Goal: Transaction & Acquisition: Purchase product/service

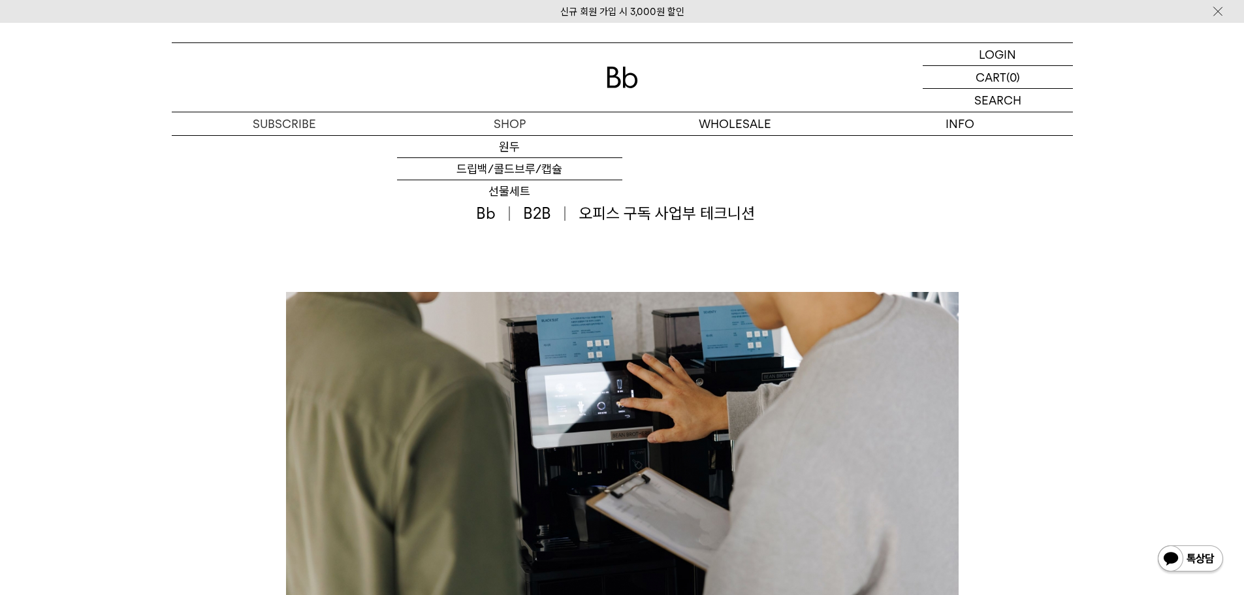
click at [617, 82] on img at bounding box center [621, 78] width 31 height 22
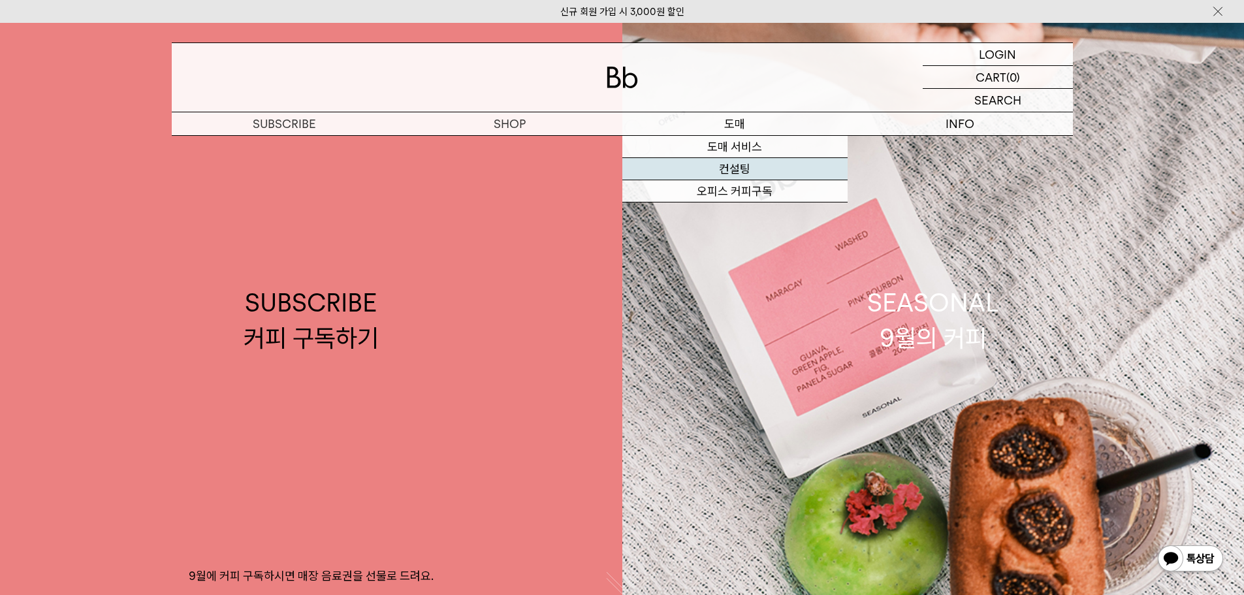
click at [743, 168] on link "컨설팅" at bounding box center [734, 169] width 225 height 22
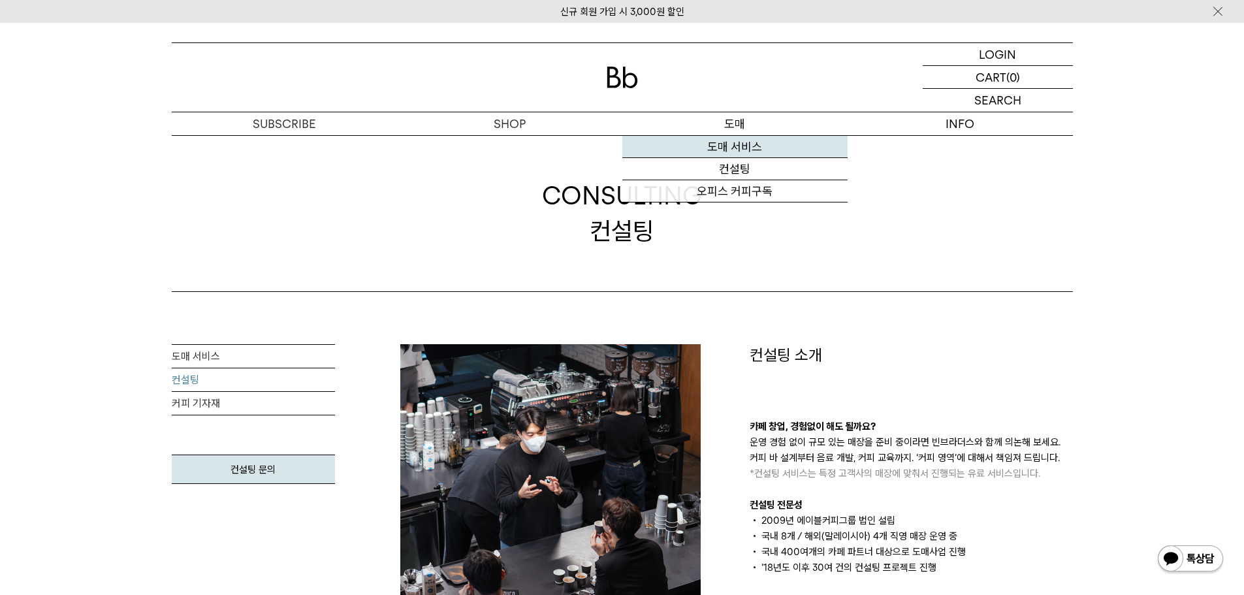
click at [728, 151] on link "도매 서비스" at bounding box center [734, 147] width 225 height 22
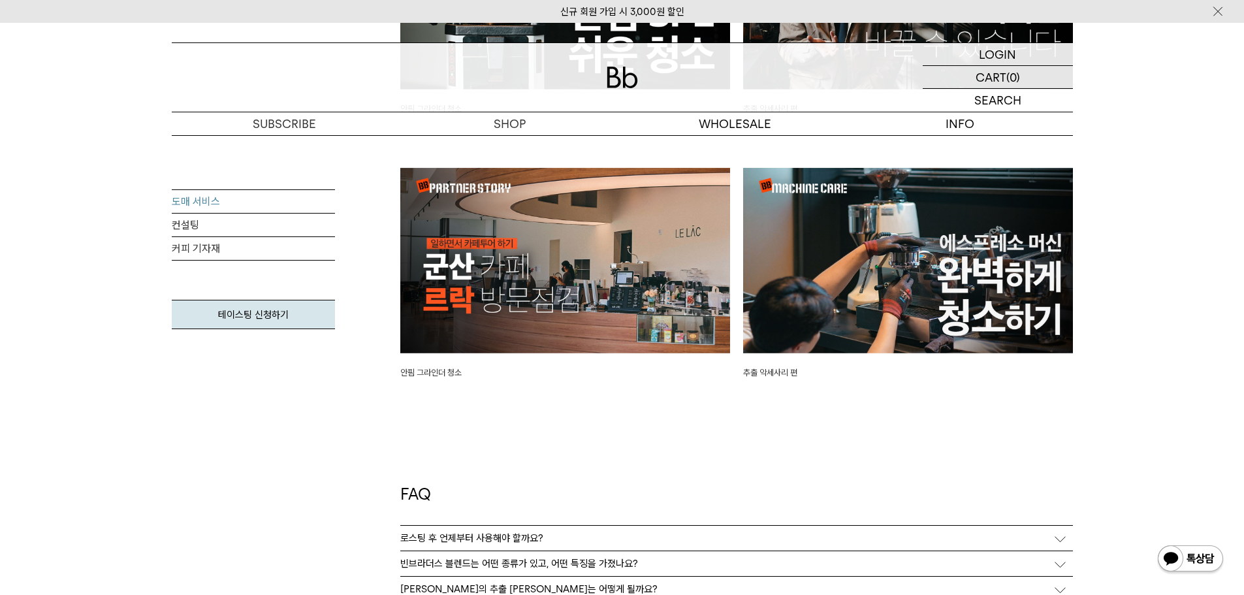
scroll to position [3003, 0]
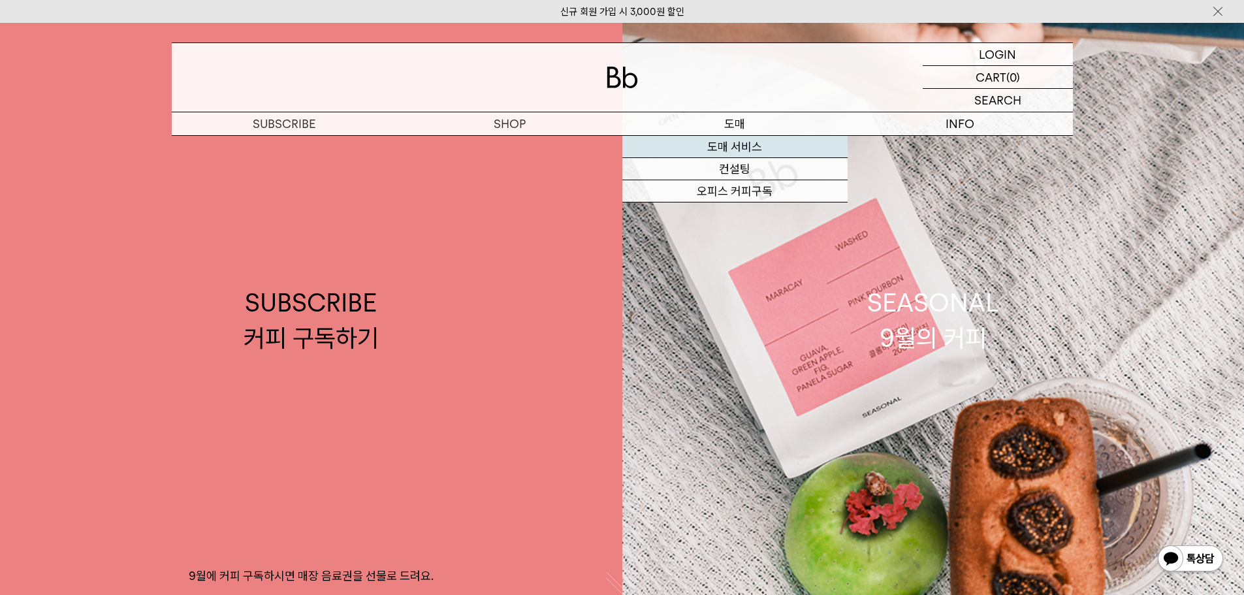
click at [738, 151] on link "도매 서비스" at bounding box center [734, 147] width 225 height 22
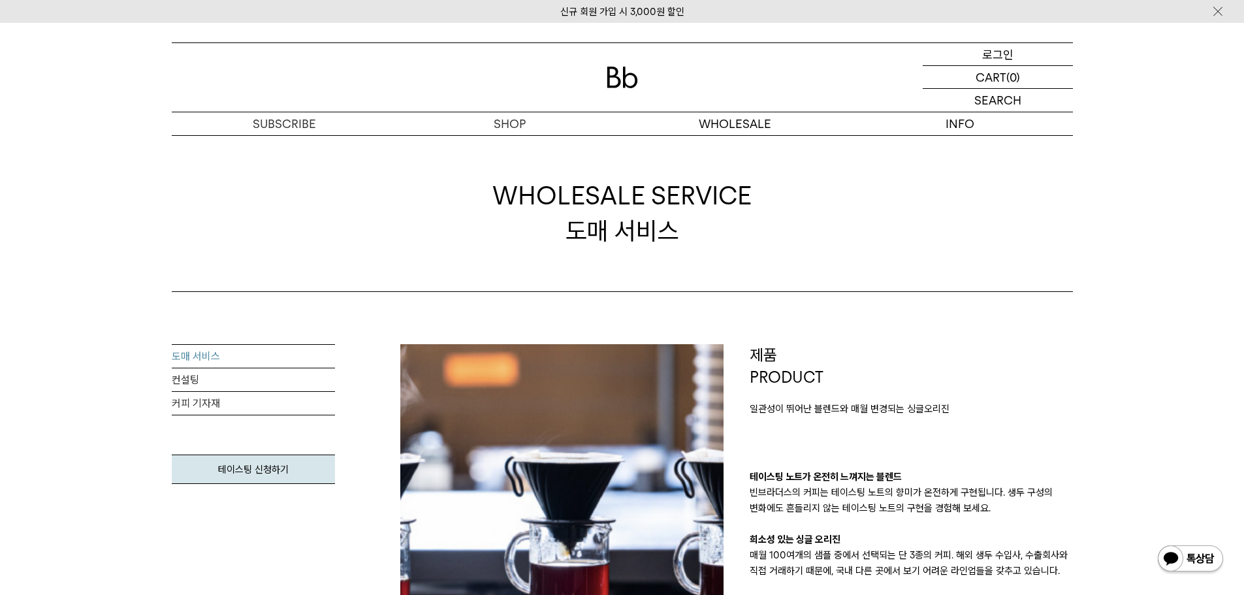
click at [995, 51] on p "로그인" at bounding box center [997, 54] width 31 height 22
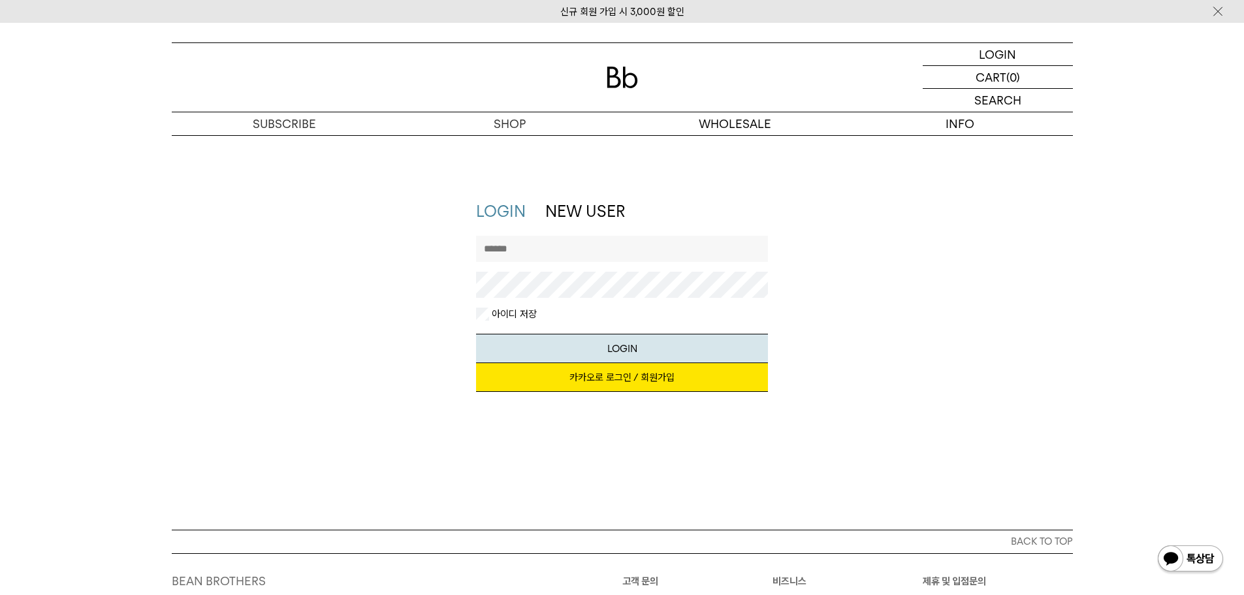
click at [627, 381] on link "카카오로 로그인 / 회원가입" at bounding box center [622, 377] width 292 height 29
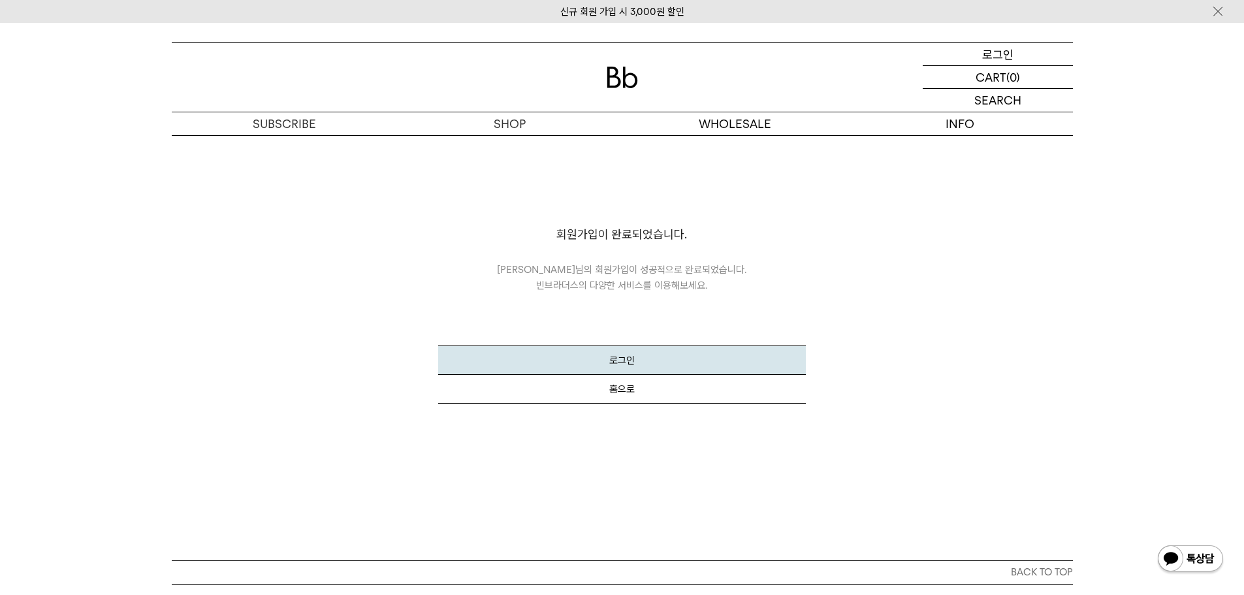
click at [985, 57] on p "로그인" at bounding box center [997, 54] width 31 height 22
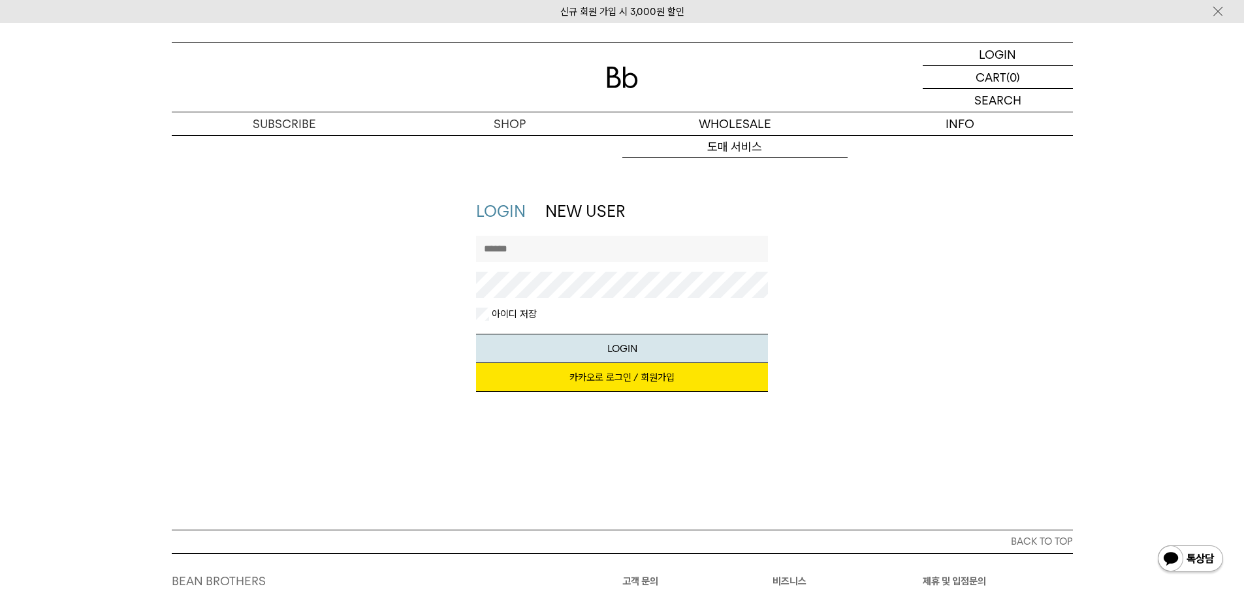
click at [650, 387] on link "카카오로 로그인 / 회원가입" at bounding box center [622, 377] width 292 height 29
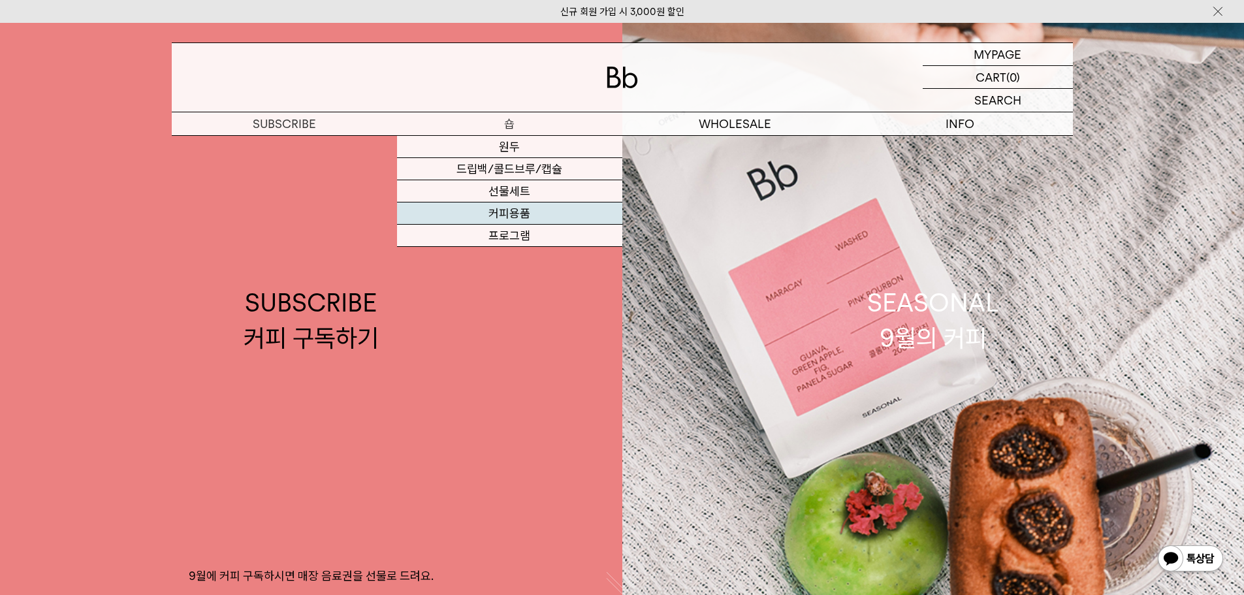
click at [495, 213] on link "커피용품" at bounding box center [509, 213] width 225 height 22
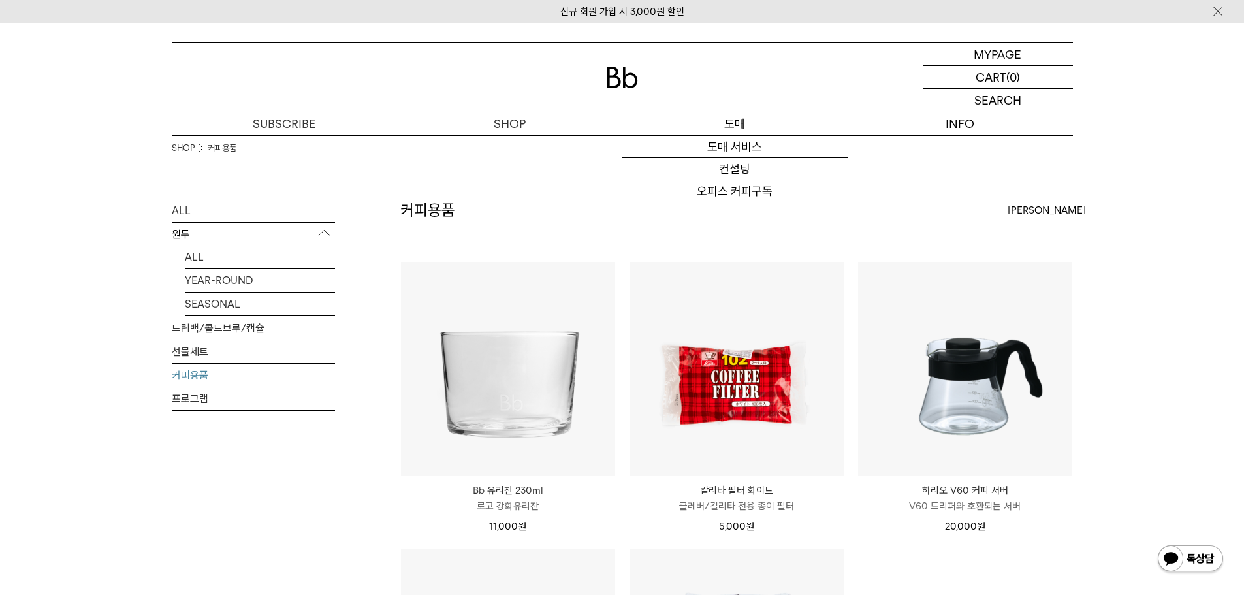
click at [734, 127] on p "도매" at bounding box center [734, 123] width 225 height 23
click at [734, 146] on link "도매 서비스" at bounding box center [734, 147] width 225 height 22
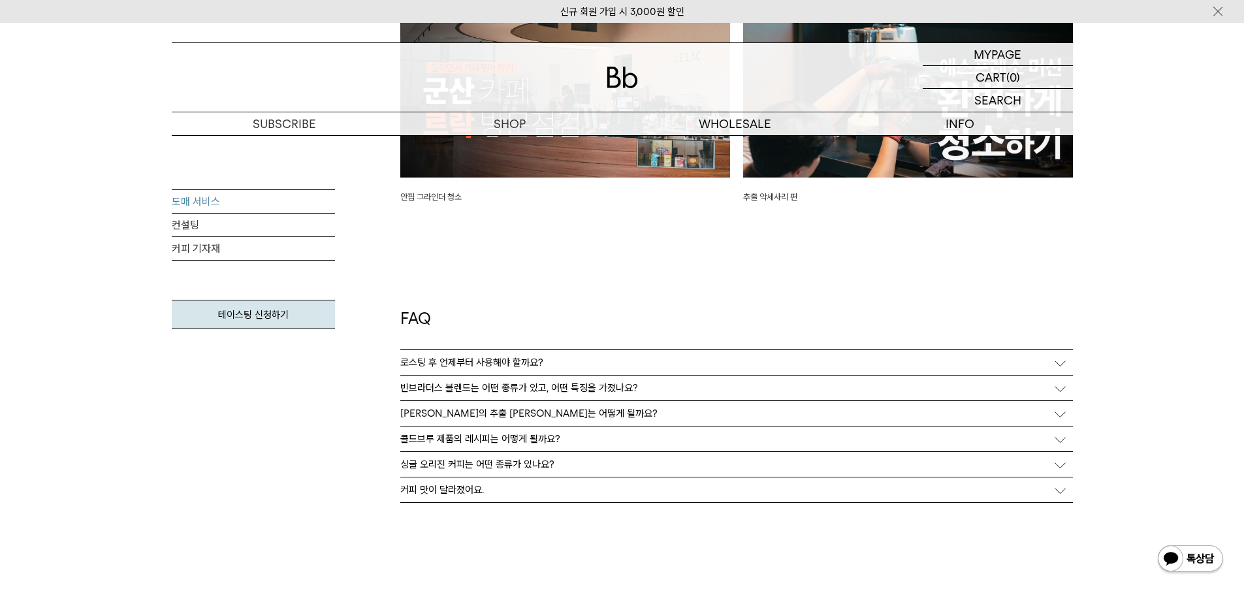
scroll to position [3394, 0]
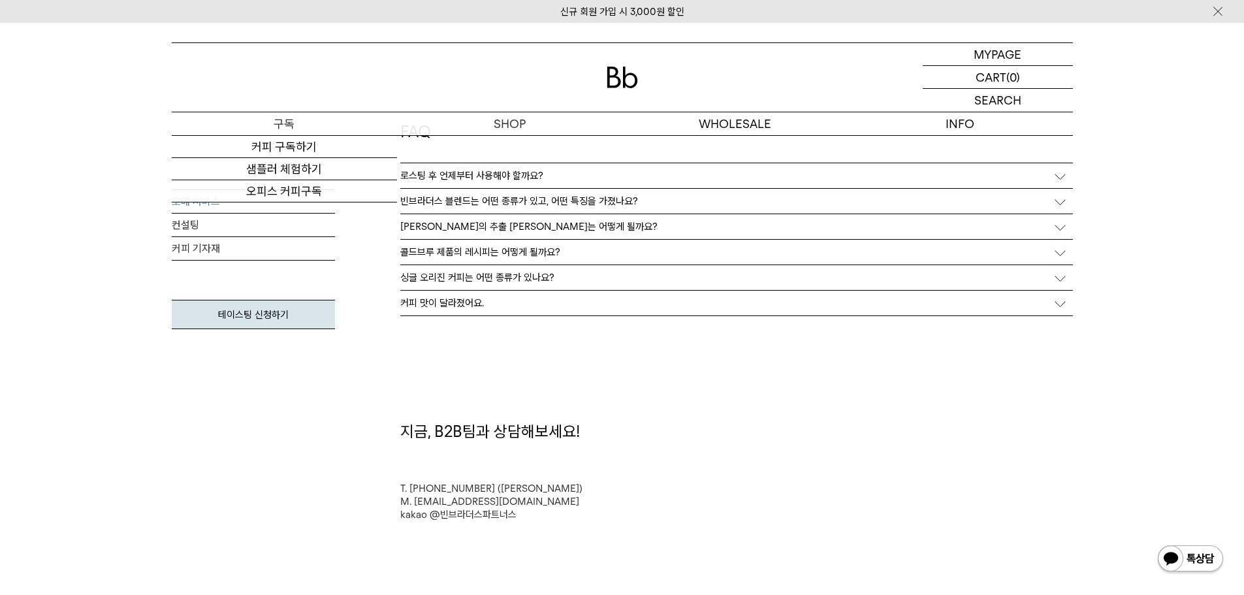
click at [285, 123] on p "구독" at bounding box center [284, 123] width 225 height 23
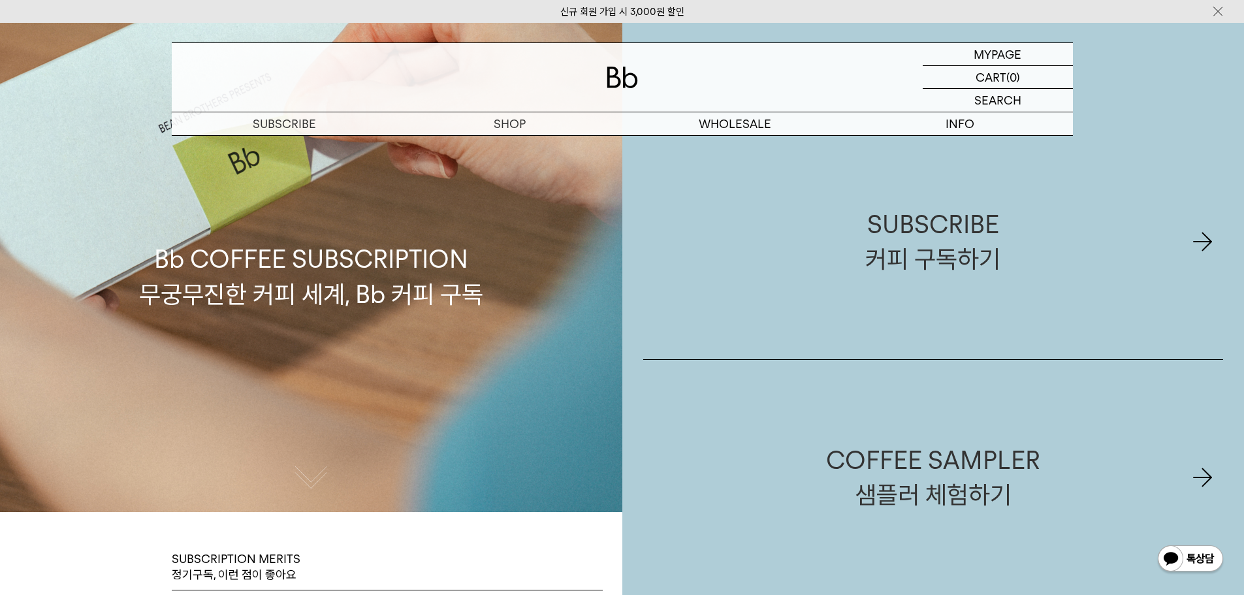
scroll to position [131, 0]
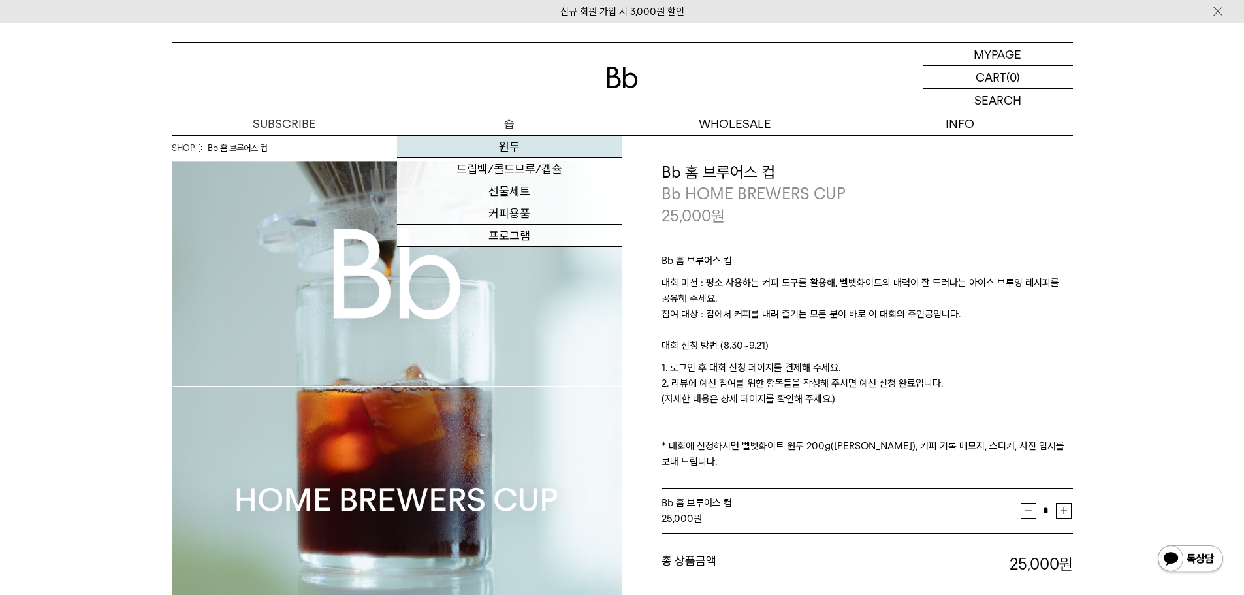
click at [520, 153] on link "원두" at bounding box center [509, 147] width 225 height 22
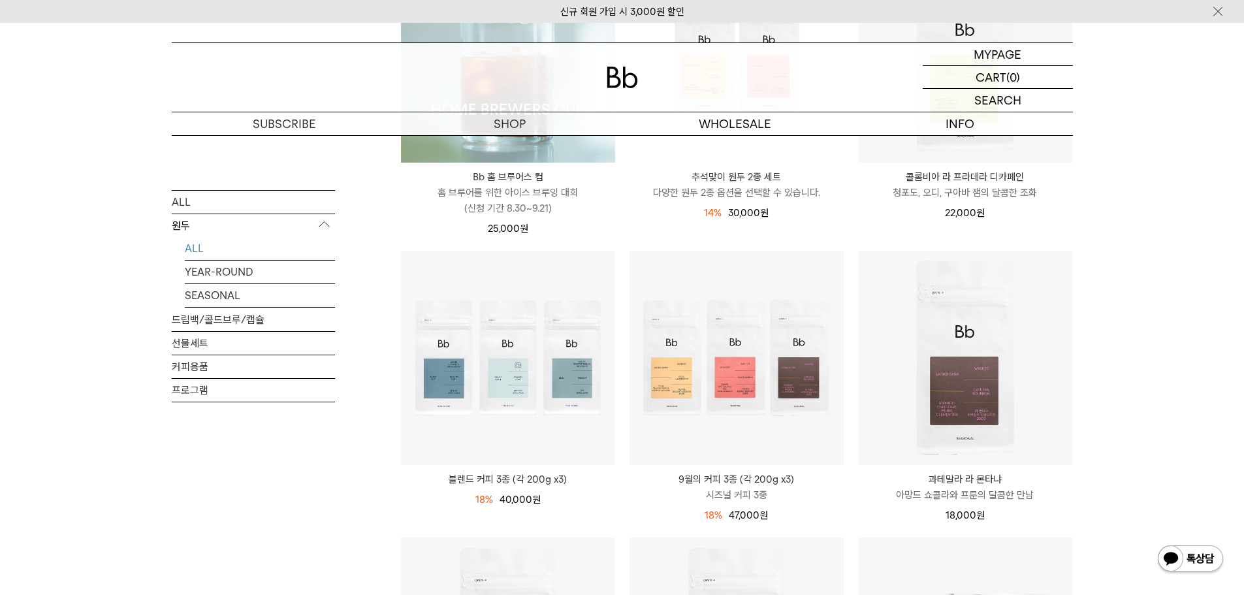
scroll to position [326, 0]
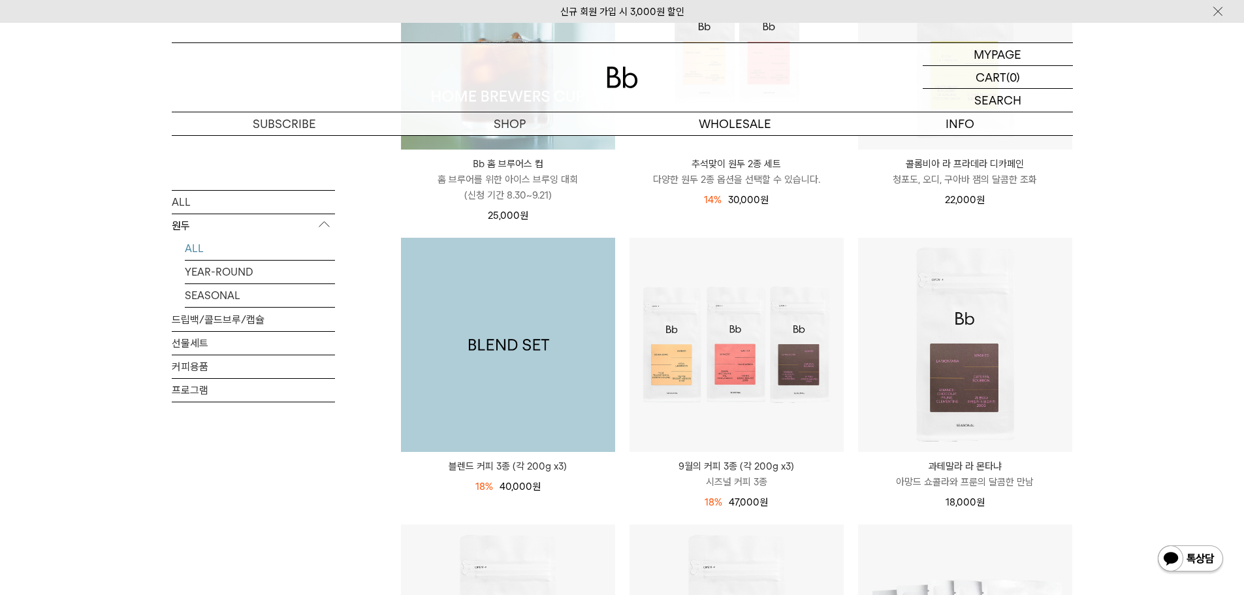
click at [547, 352] on img at bounding box center [508, 345] width 214 height 214
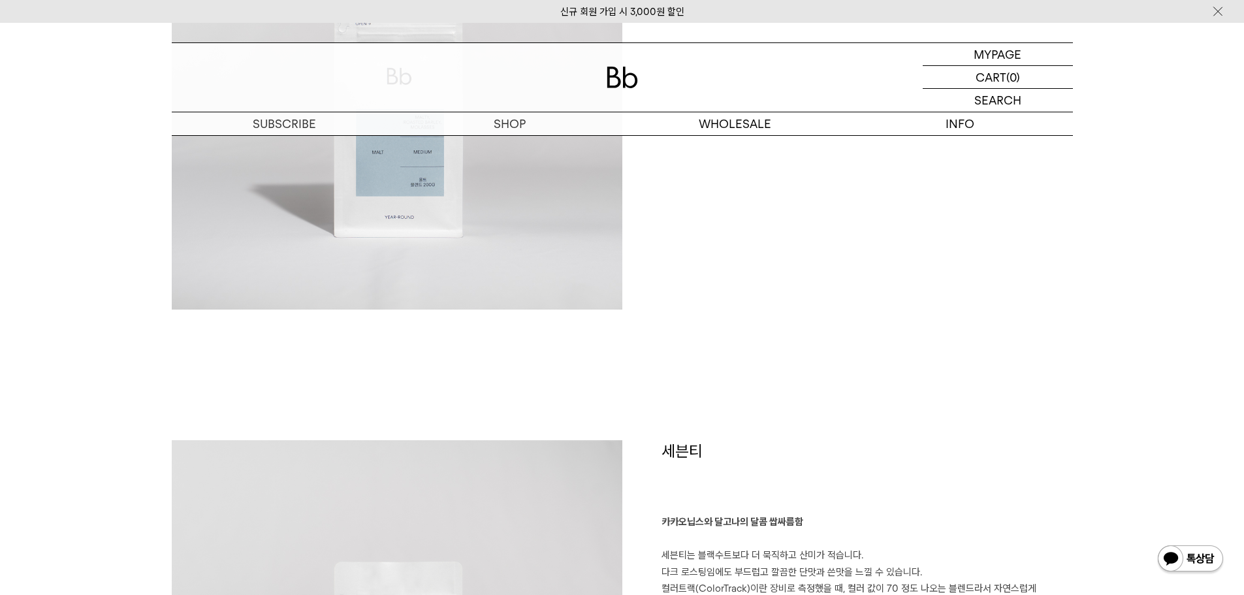
scroll to position [2546, 0]
